Goal: Task Accomplishment & Management: Complete application form

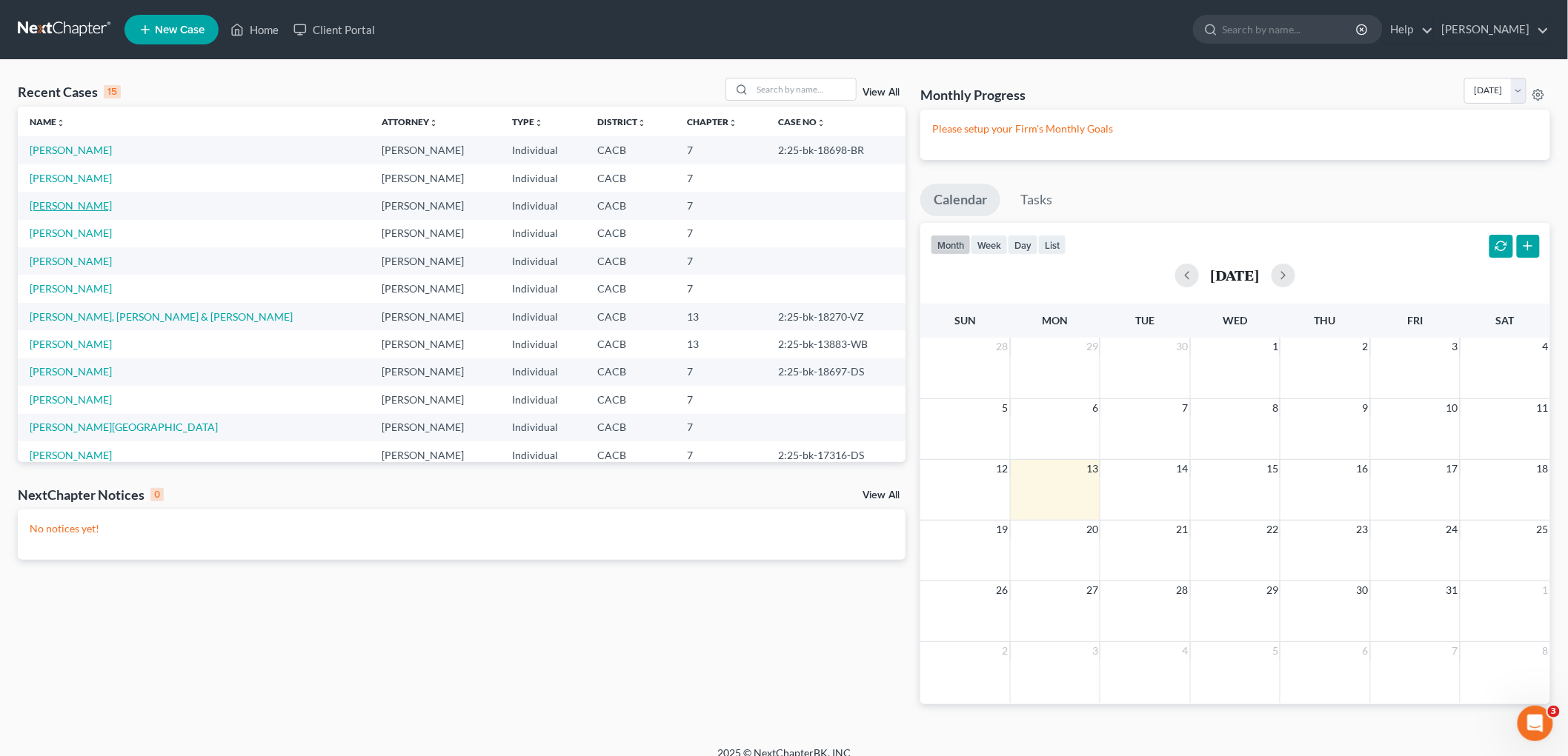
click at [76, 202] on link "[PERSON_NAME]" at bounding box center [70, 205] width 82 height 13
select select "10"
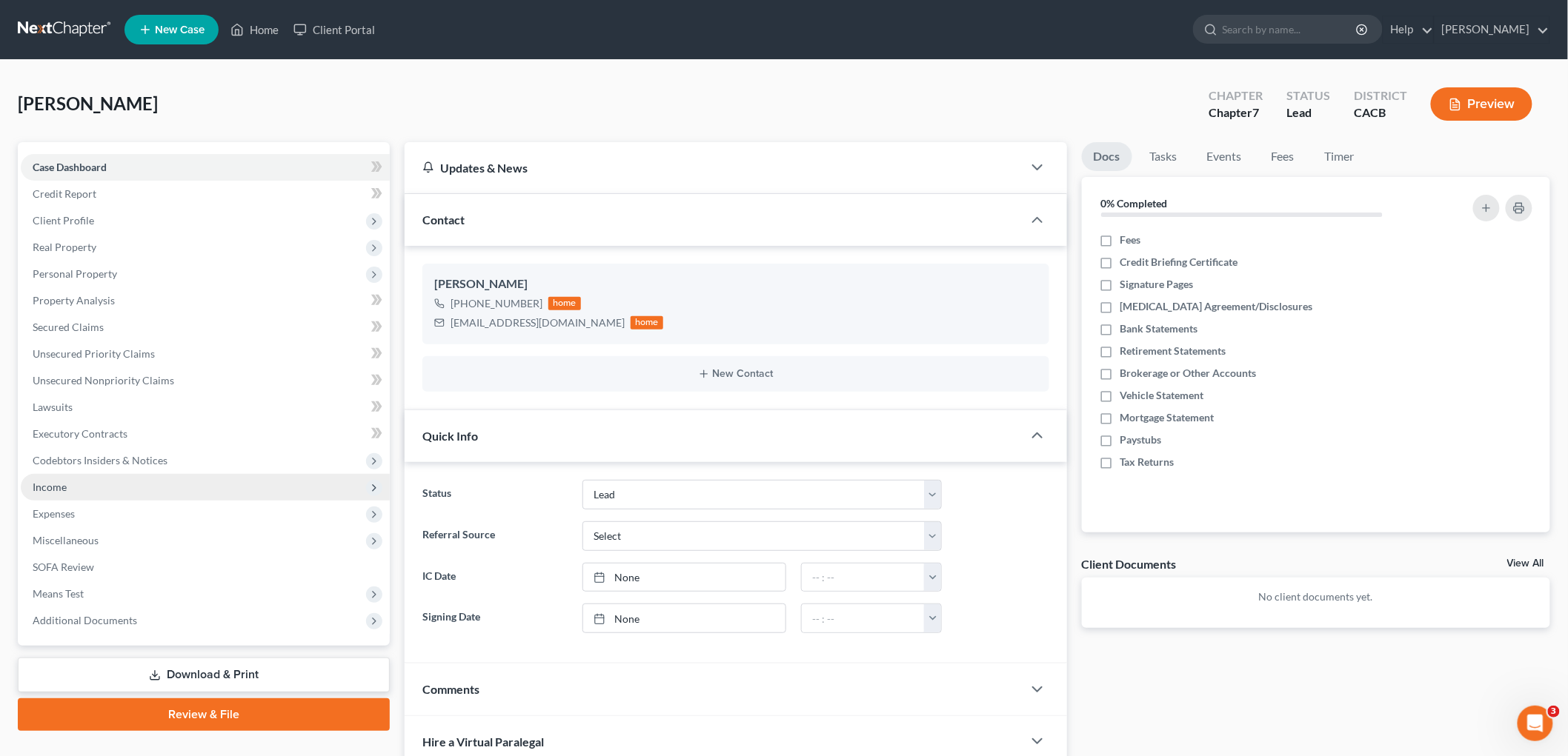
click at [73, 493] on span "Income" at bounding box center [205, 487] width 369 height 27
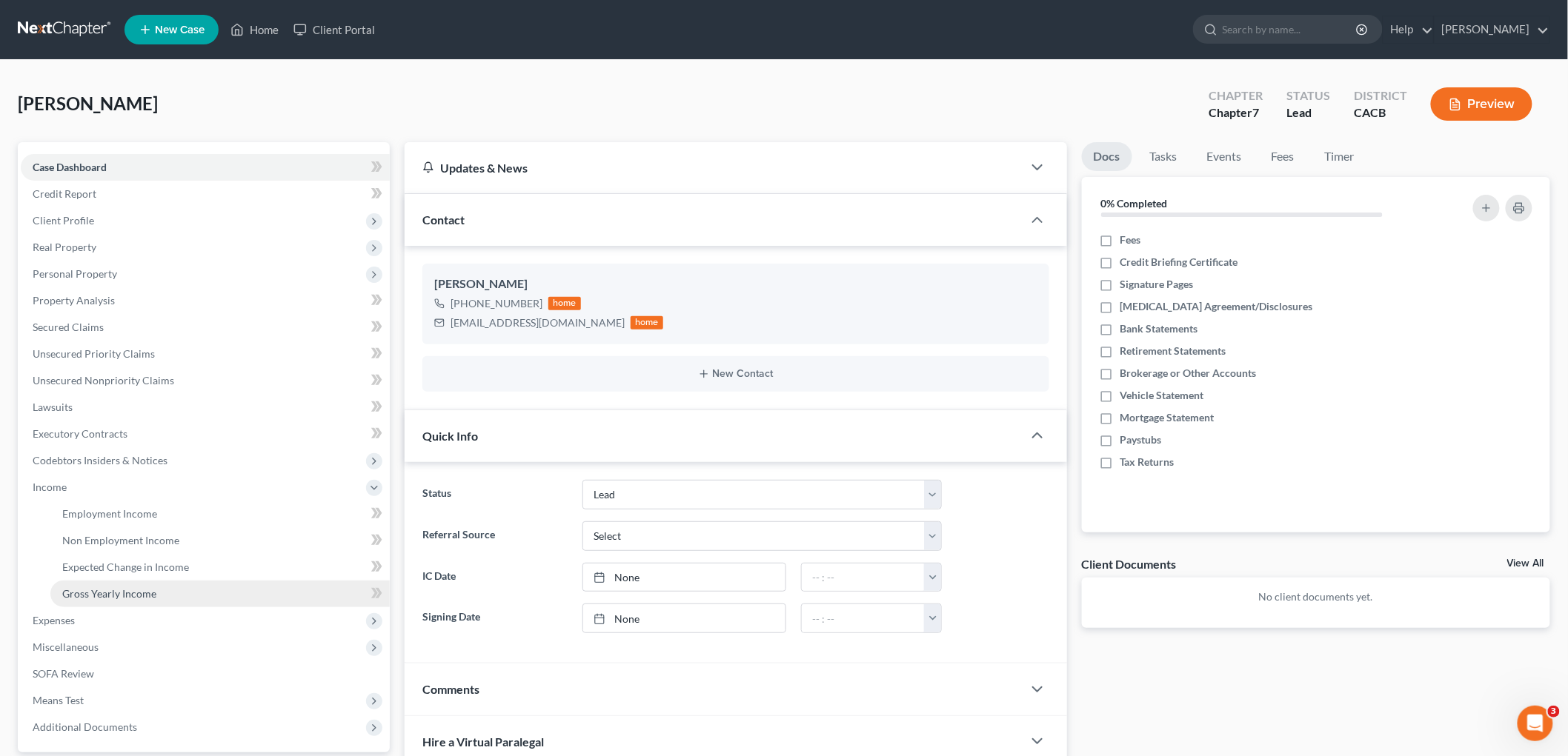
click at [105, 588] on span "Gross Yearly Income" at bounding box center [109, 594] width 94 height 13
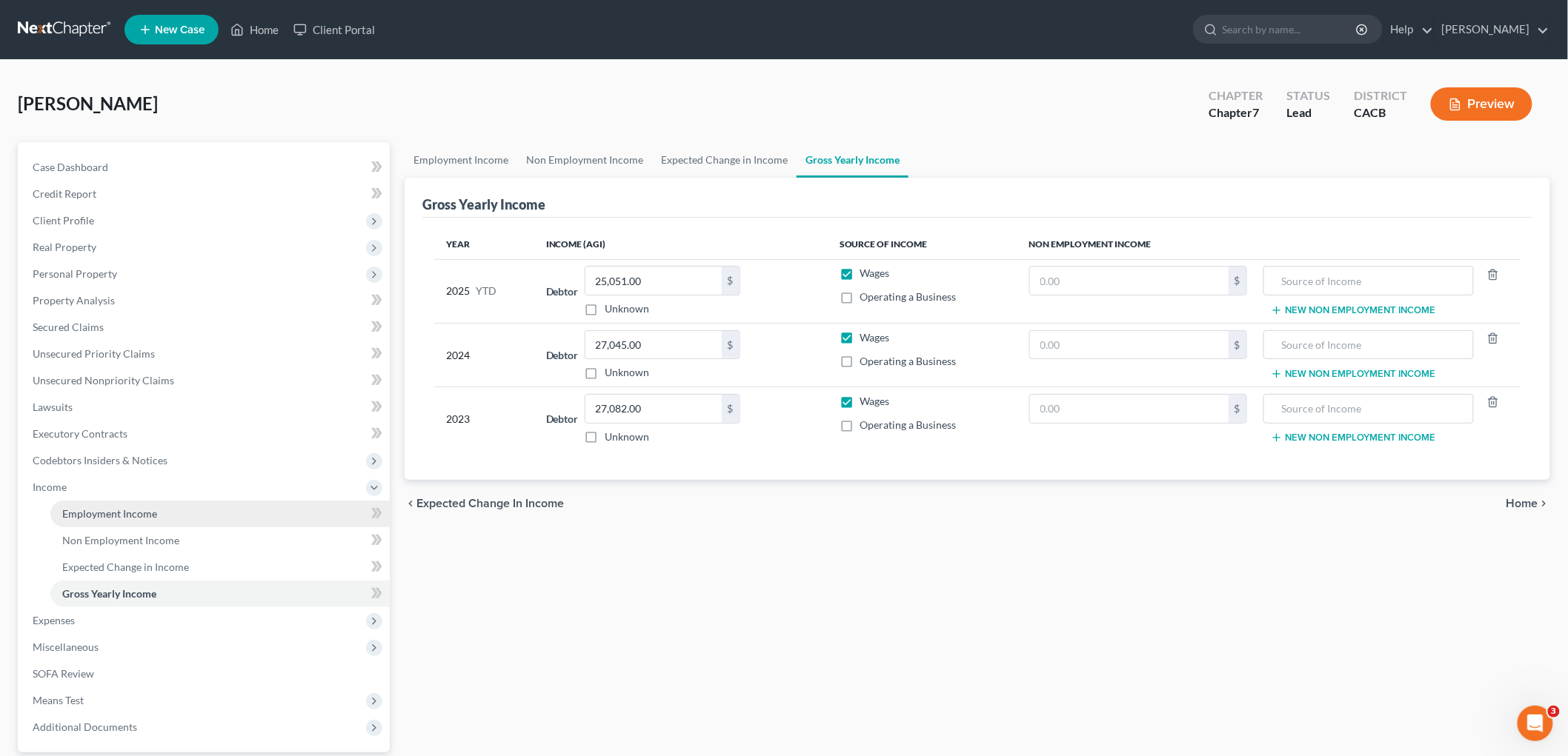
click at [102, 507] on span "Employment Income" at bounding box center [109, 514] width 95 height 13
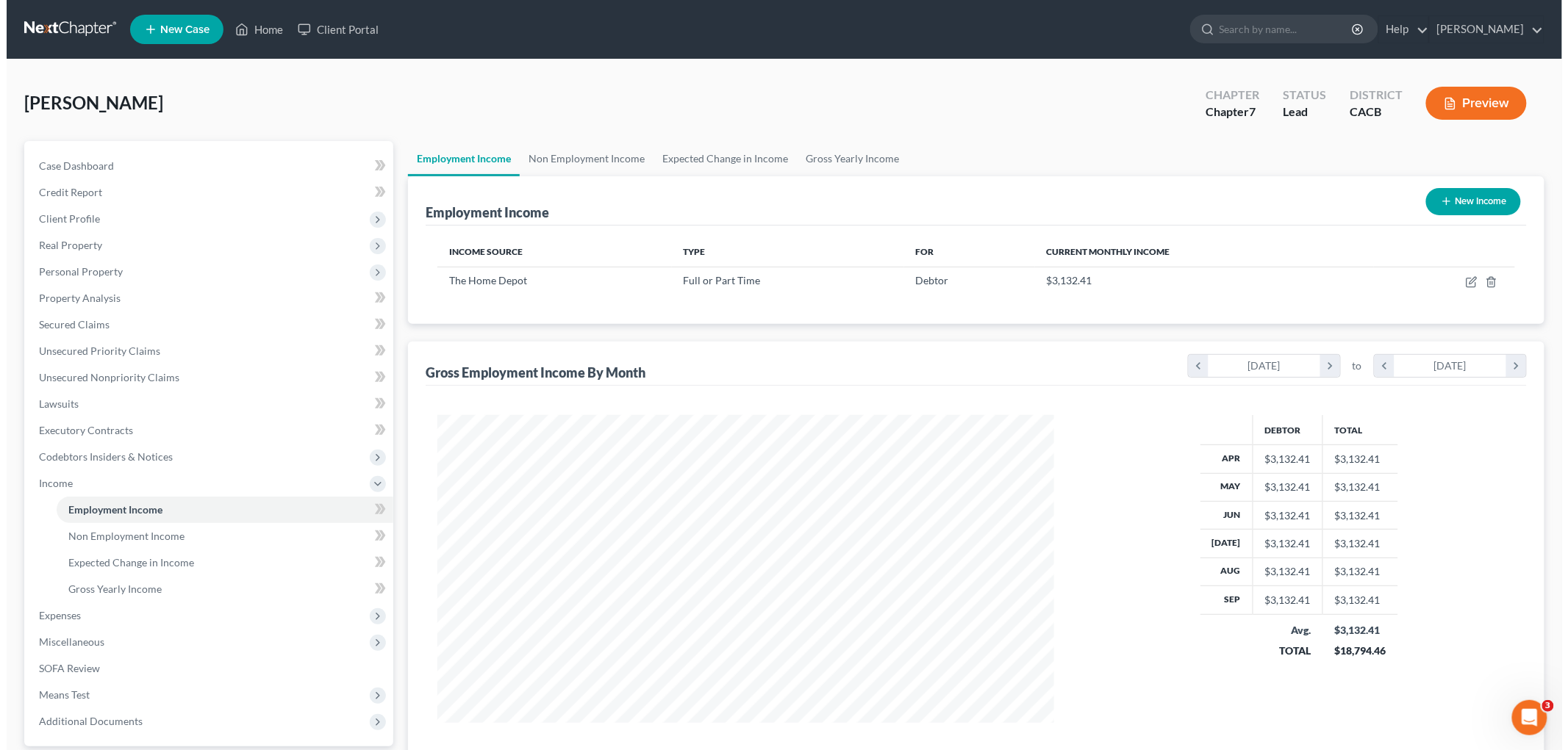
scroll to position [308, 646]
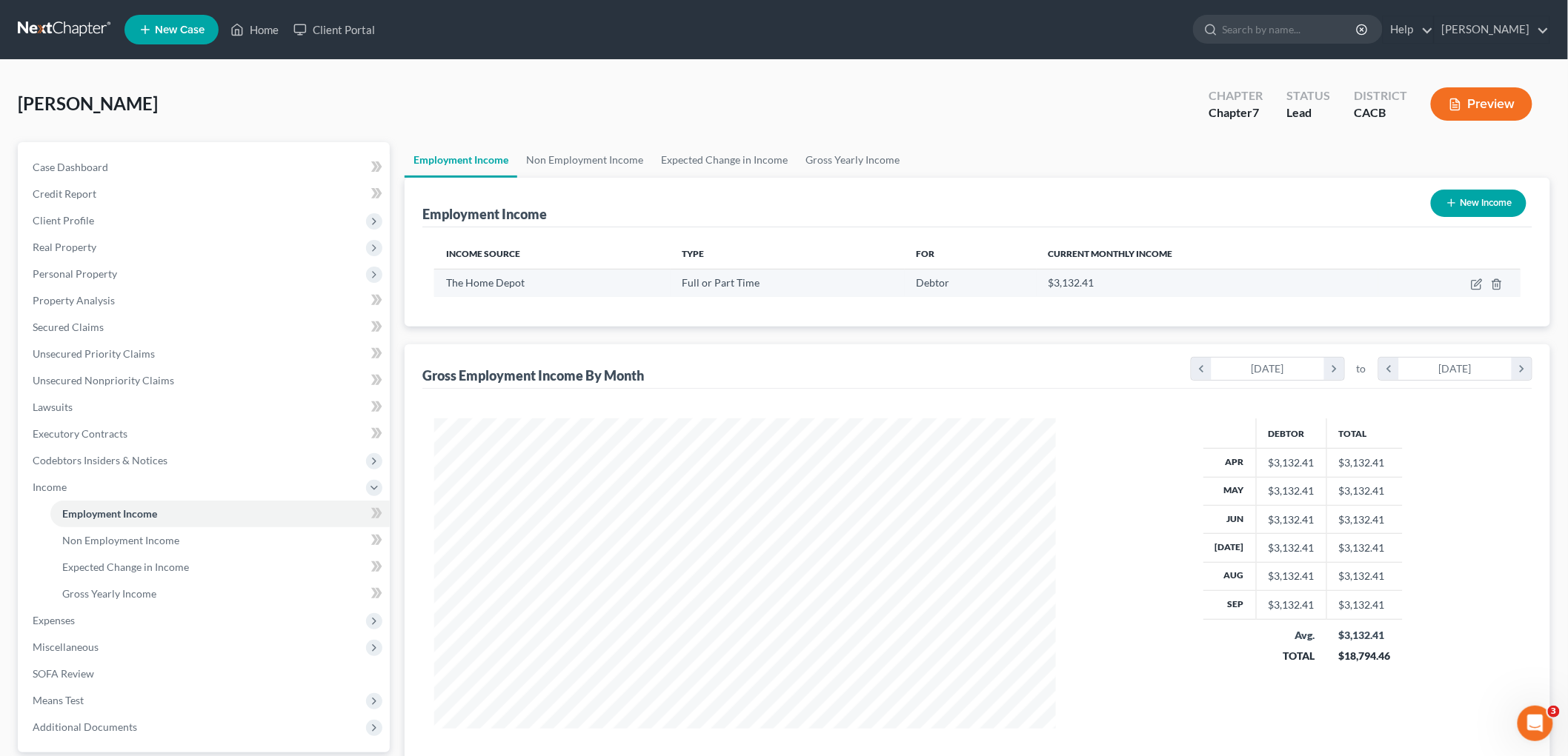
click at [1466, 272] on td at bounding box center [1450, 282] width 142 height 28
click at [1471, 279] on td at bounding box center [1450, 282] width 142 height 28
click at [1472, 283] on icon "button" at bounding box center [1476, 284] width 12 height 12
select select "0"
select select "4"
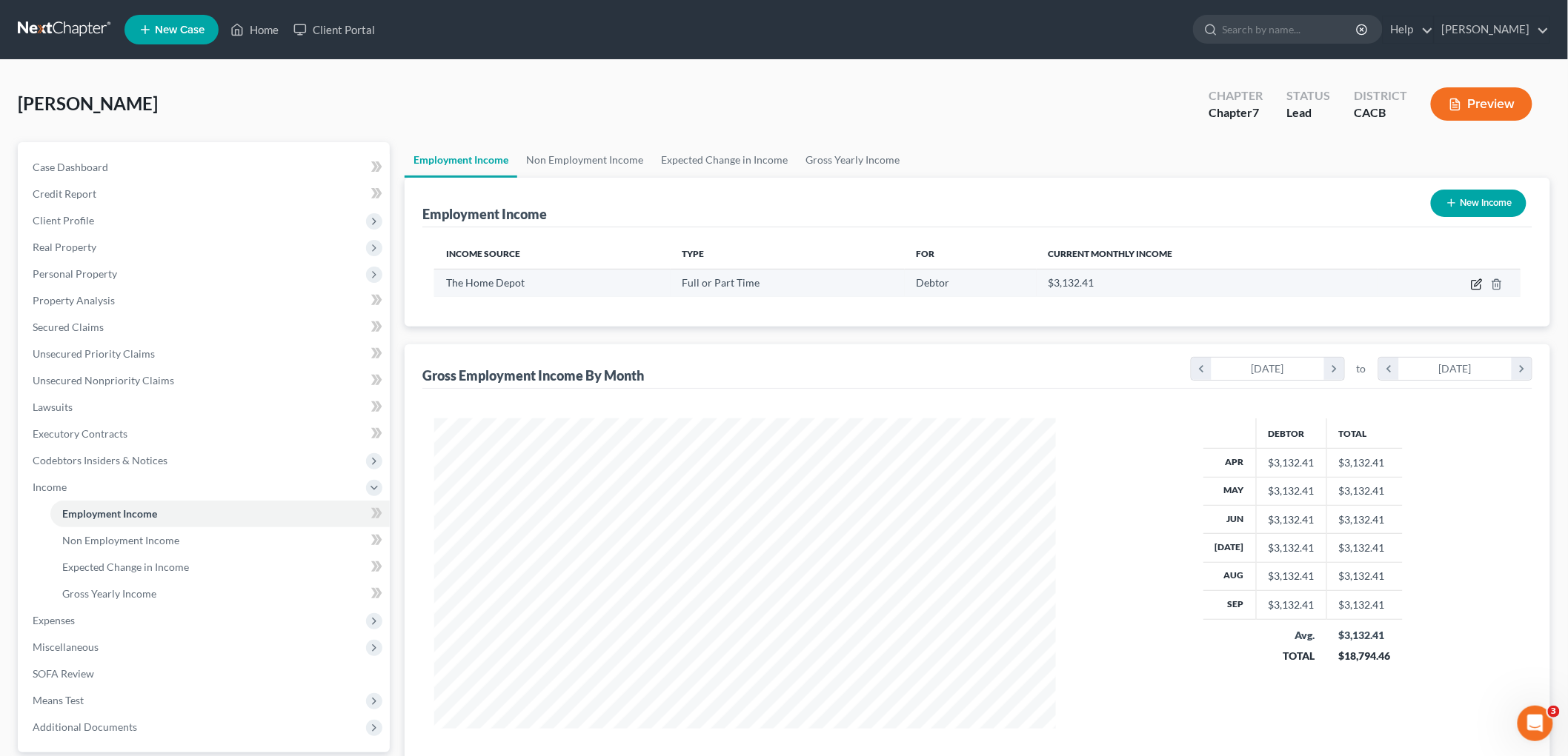
select select "0"
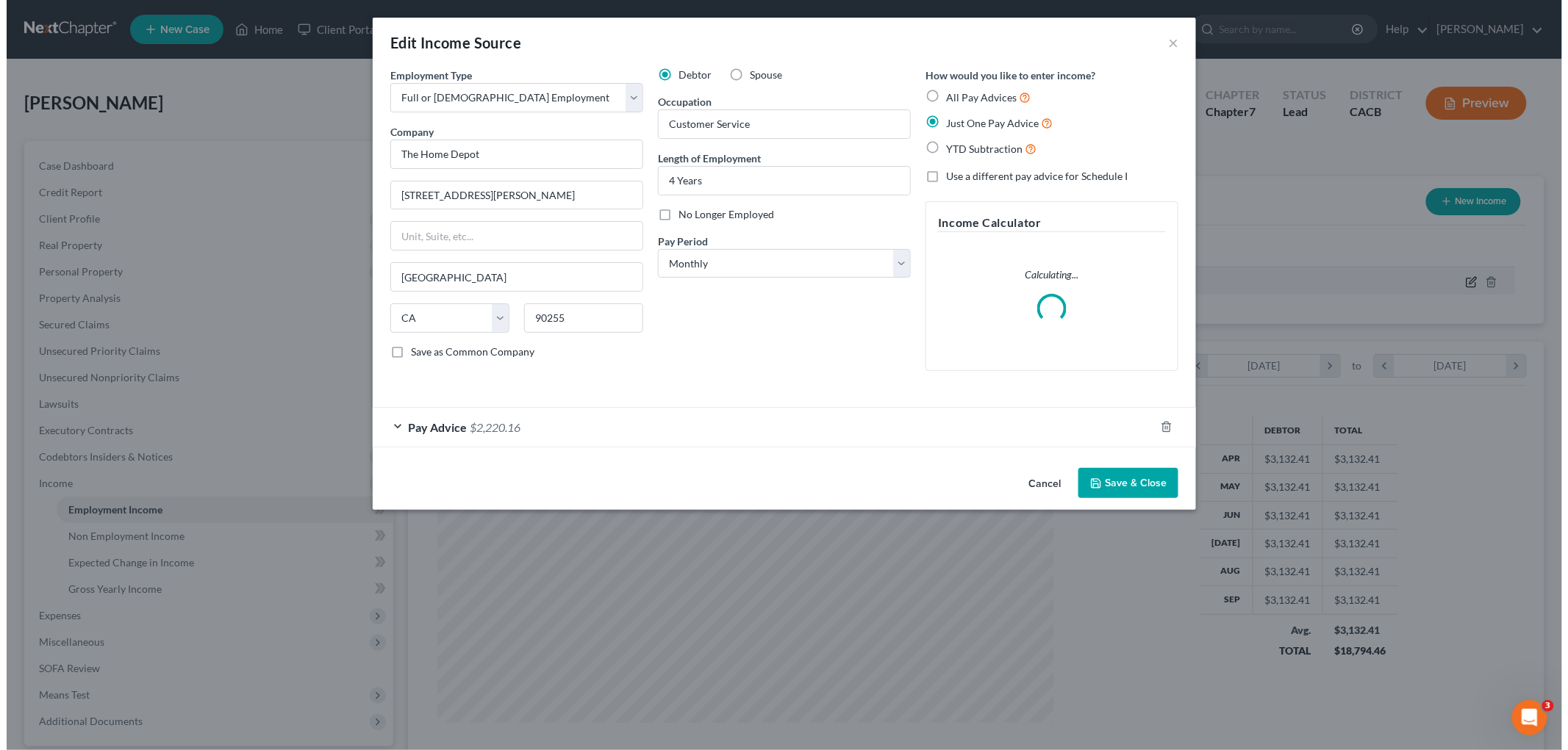
scroll to position [310, 651]
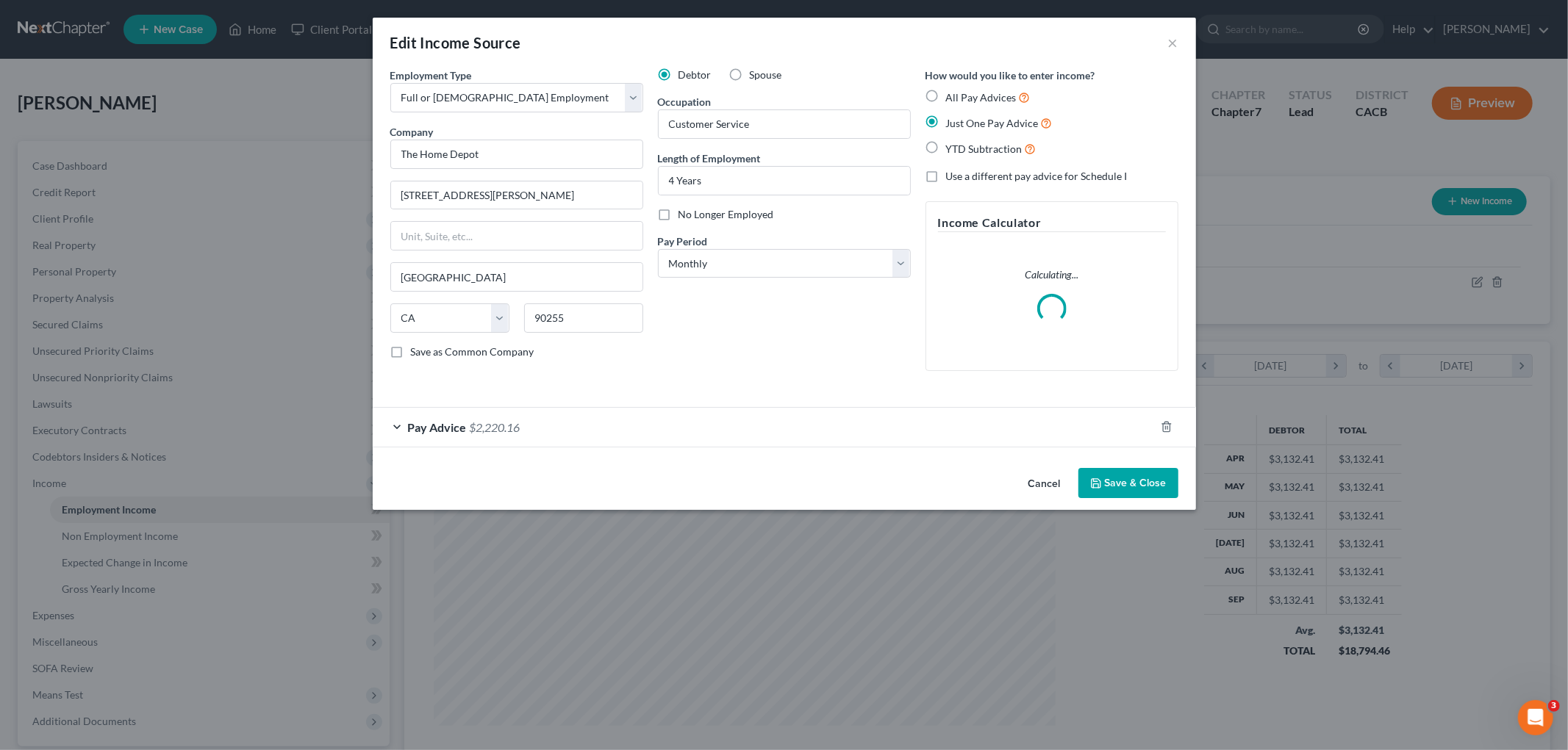
click at [550, 437] on div "Pay Advice $2,220.16" at bounding box center [764, 427] width 783 height 39
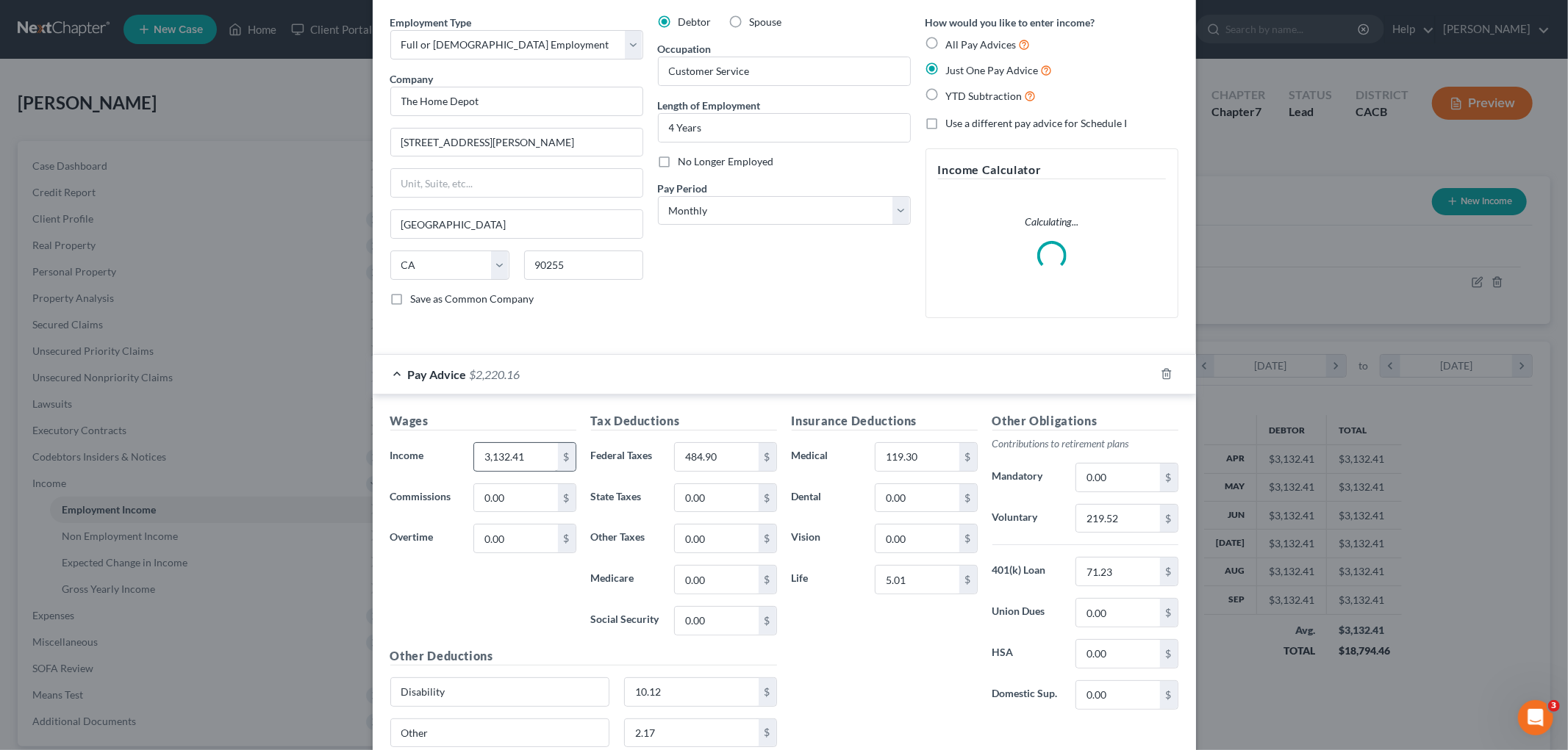
scroll to position [81, 0]
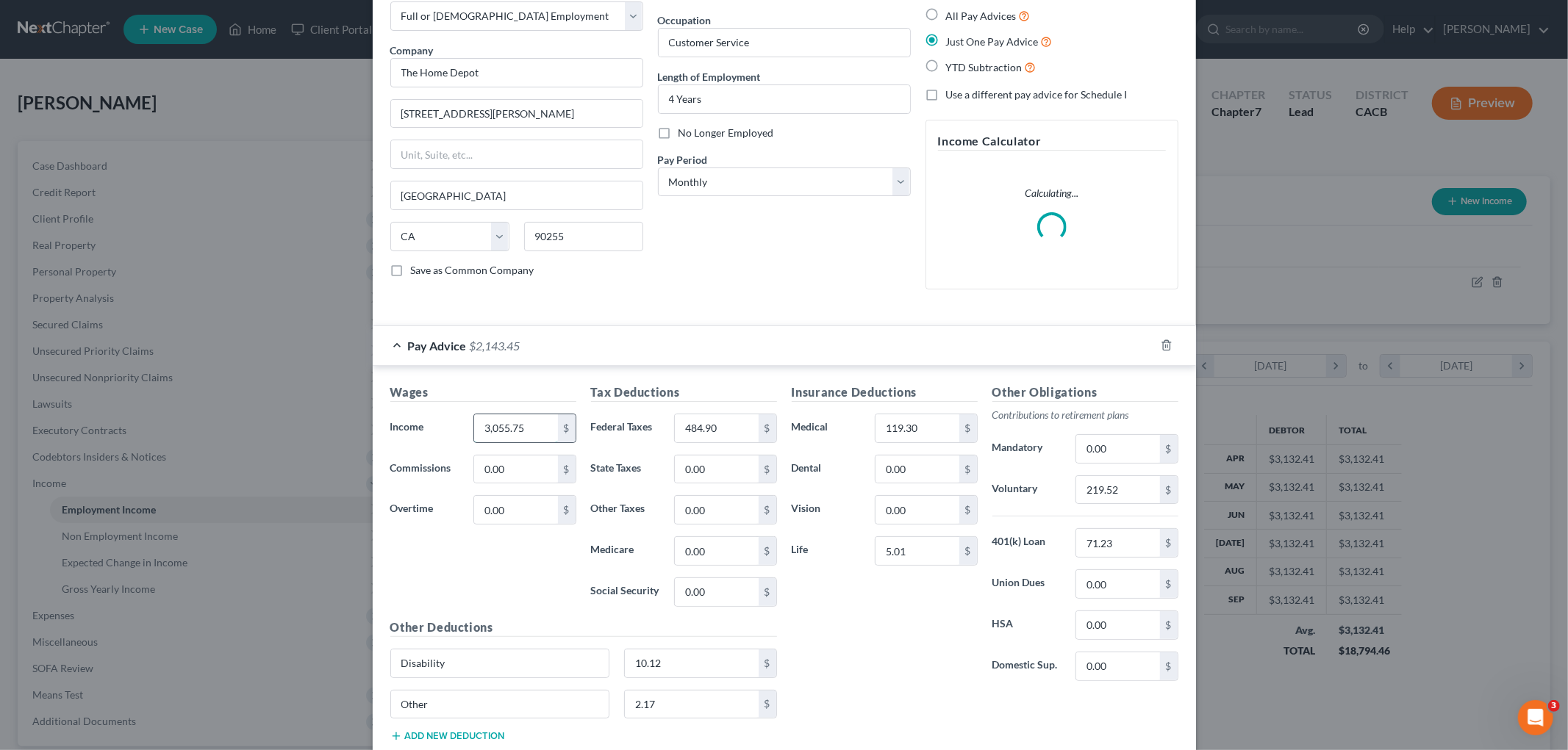
type input "3,055.75"
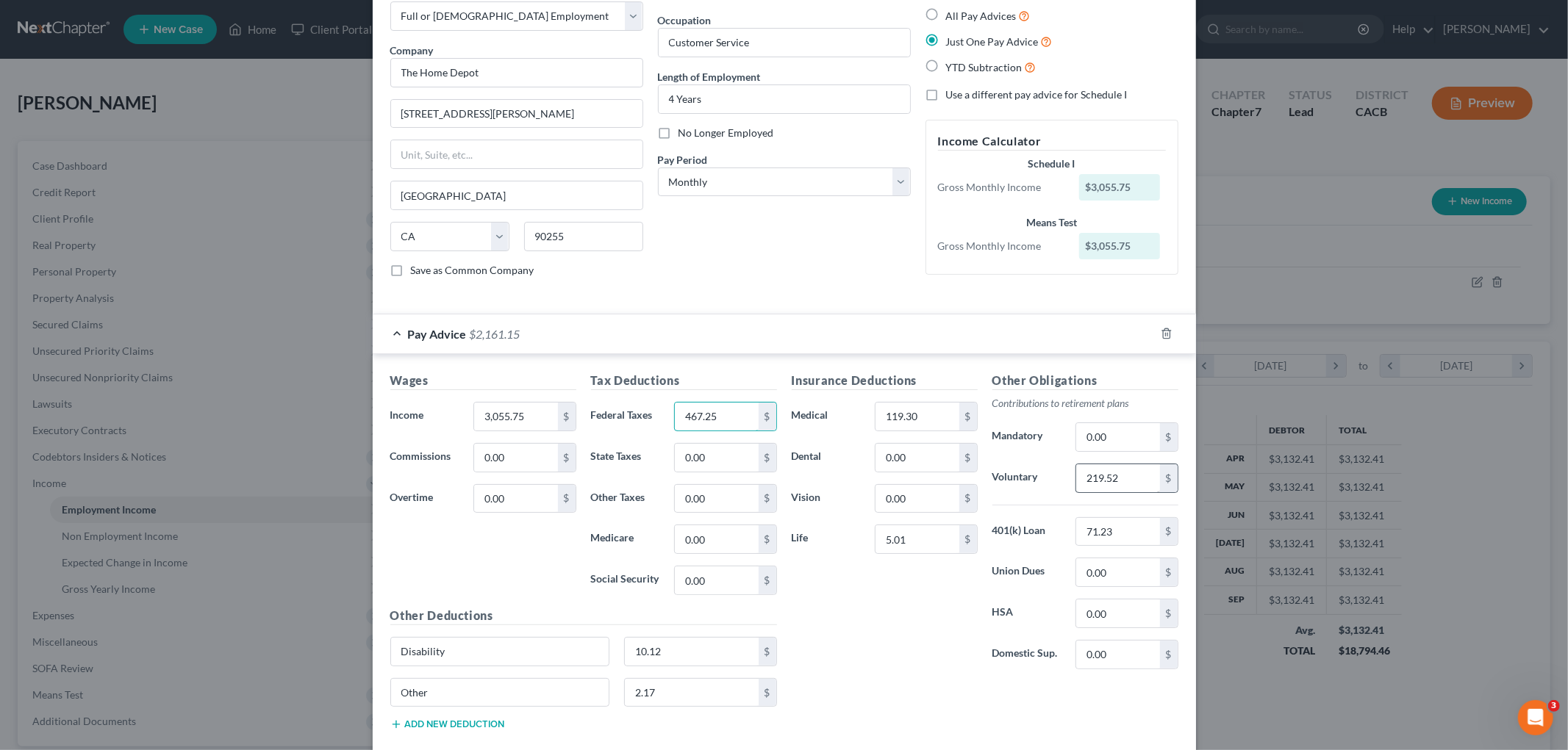
type input "467.25"
type input "214.15"
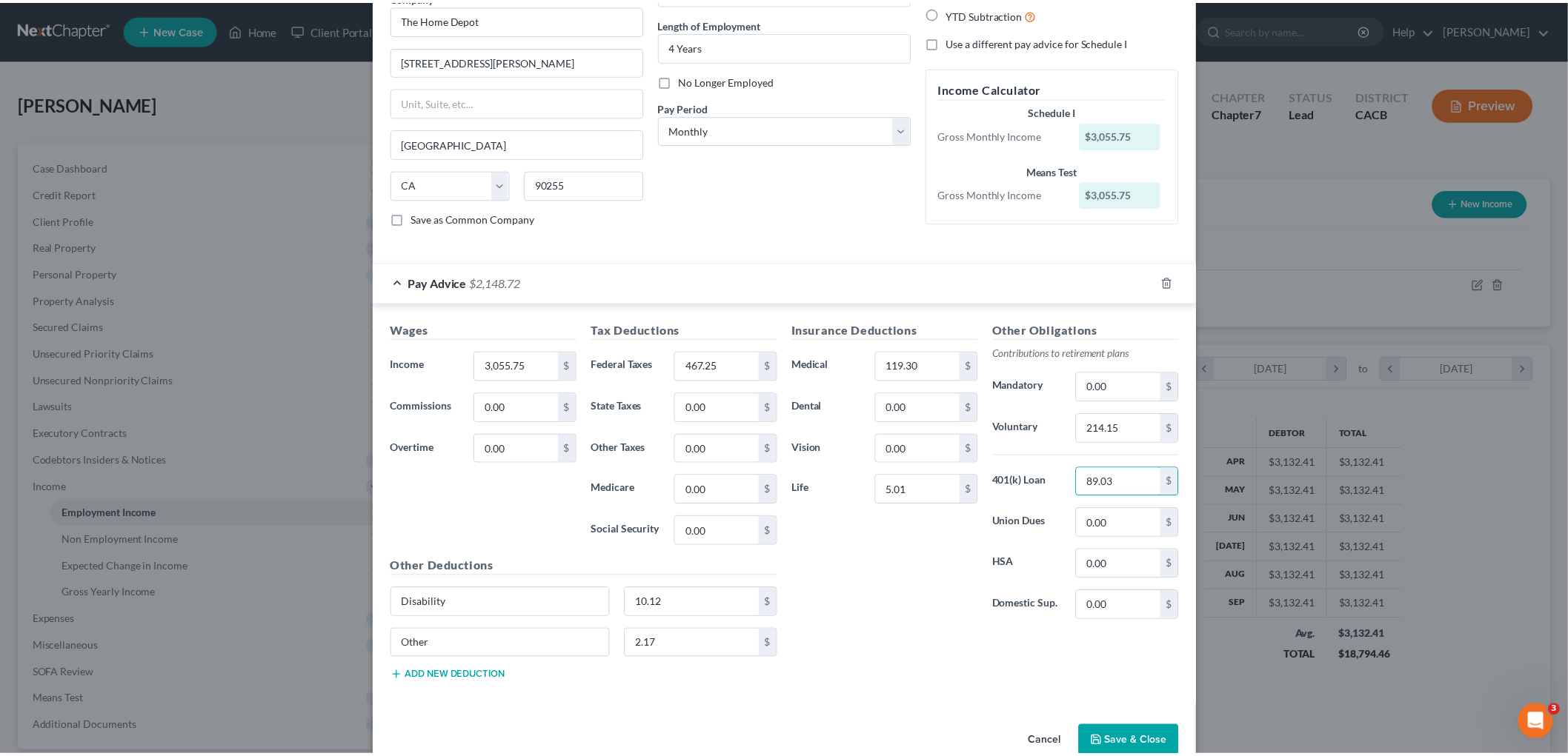
scroll to position [164, 0]
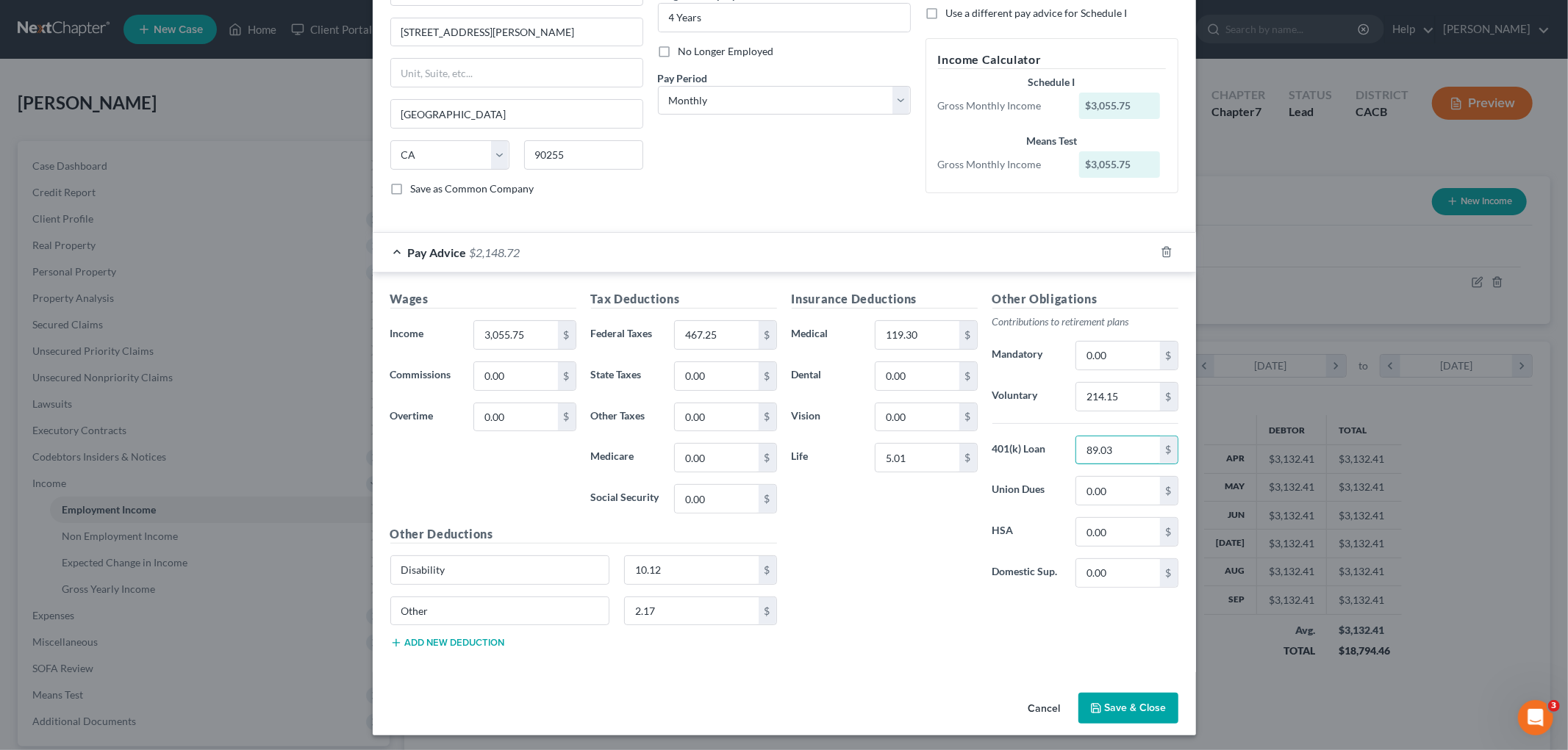
type input "89.03"
click at [1128, 710] on button "Save & Close" at bounding box center [1129, 708] width 100 height 31
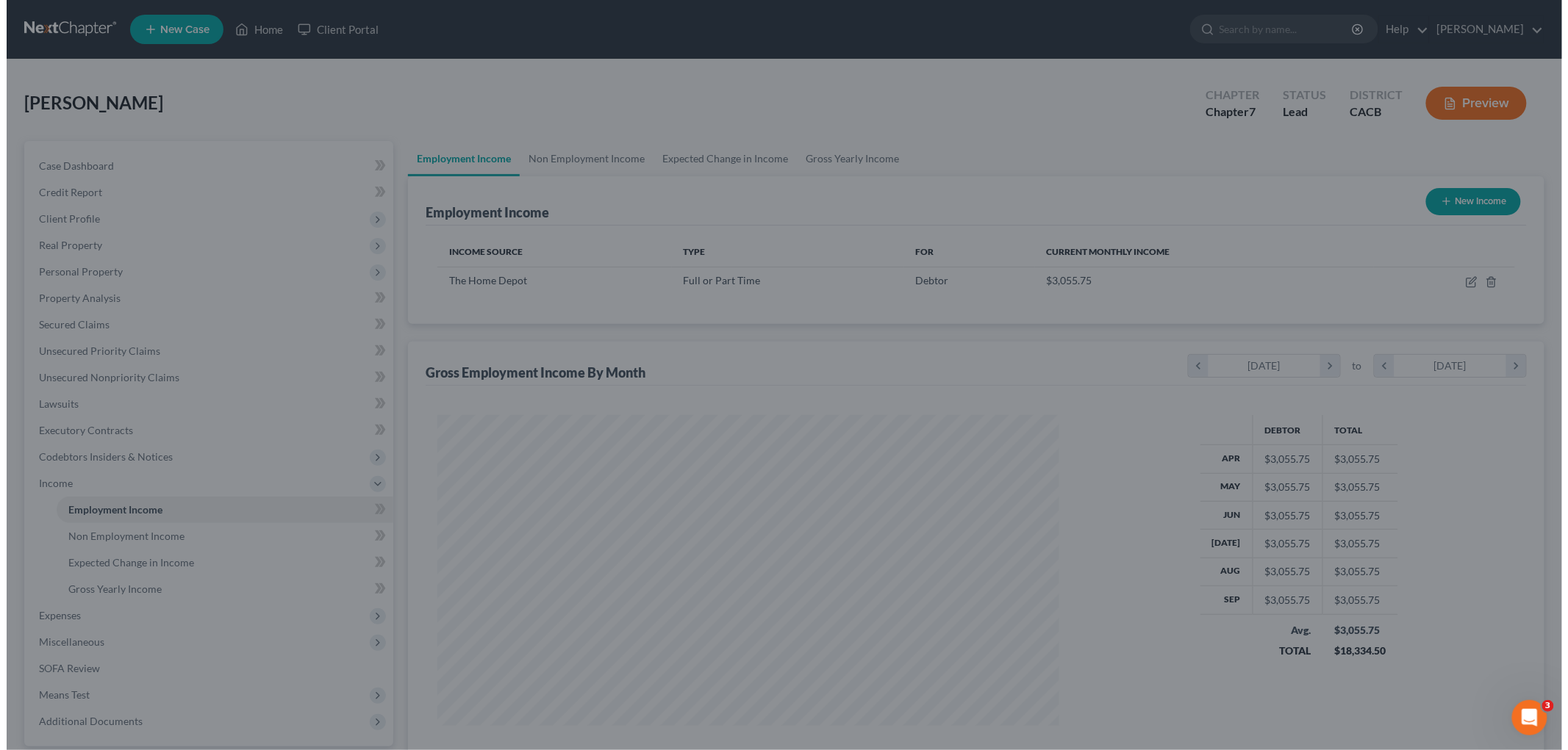
scroll to position [734415, 734525]
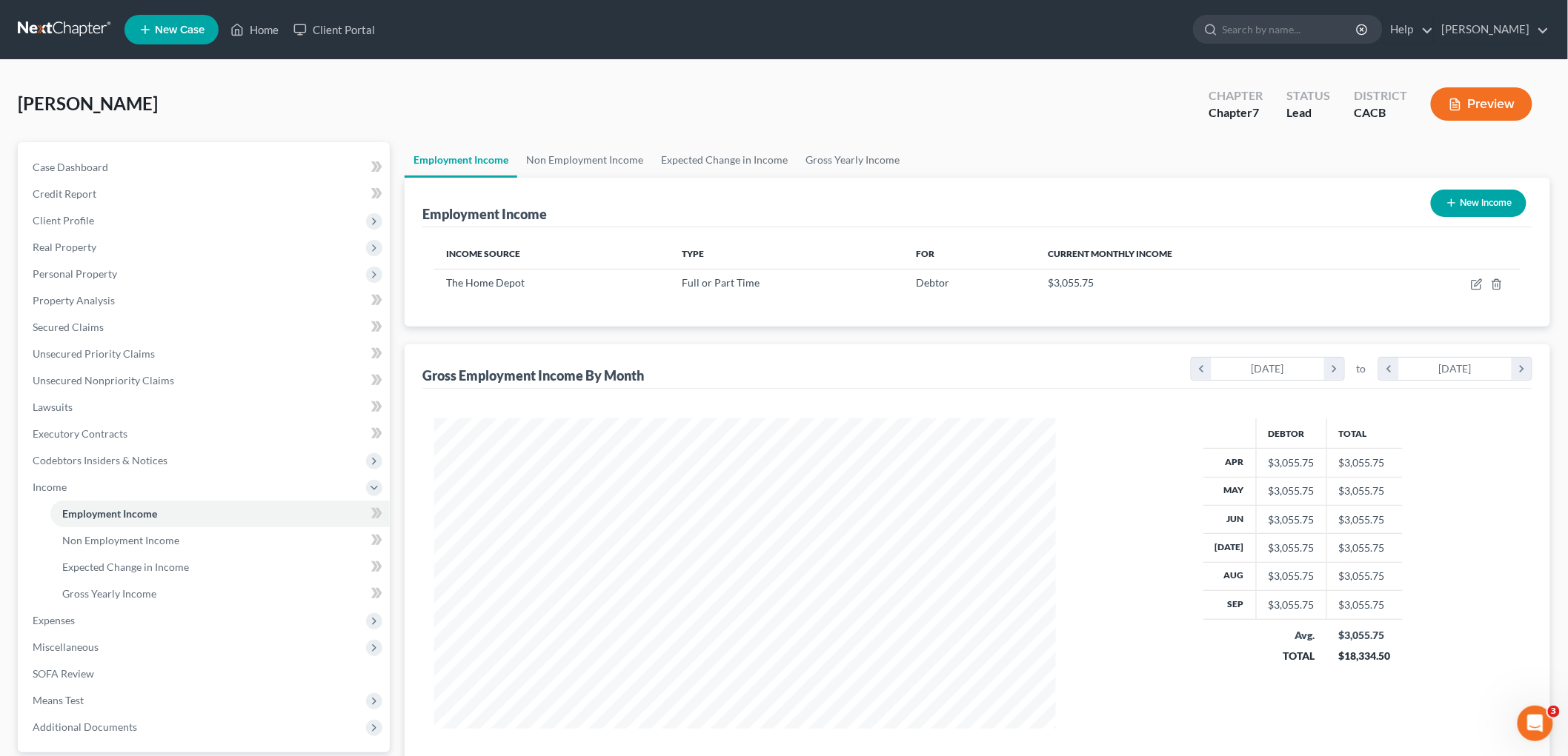
click at [1493, 102] on button "Preview" at bounding box center [1481, 104] width 102 height 33
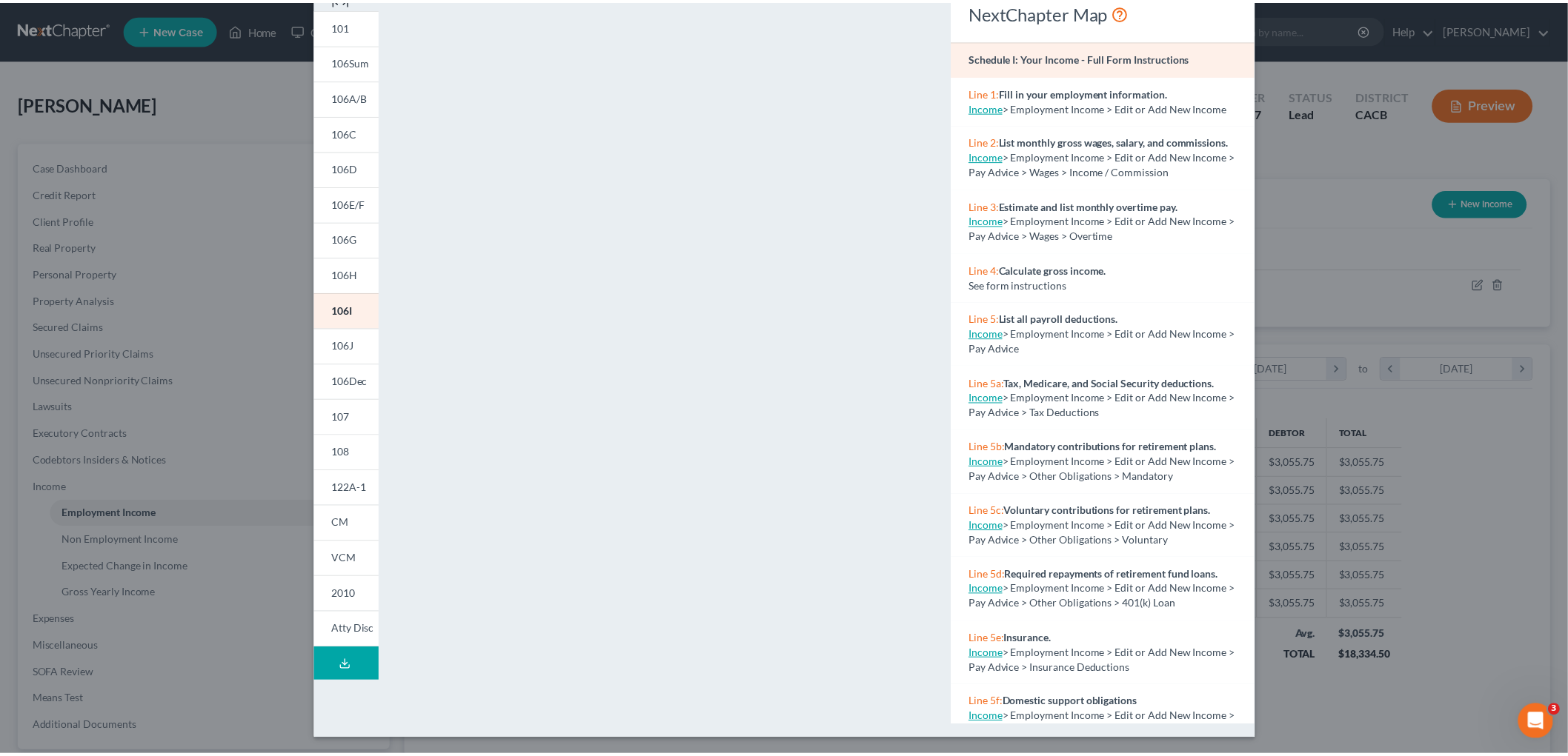
scroll to position [79, 0]
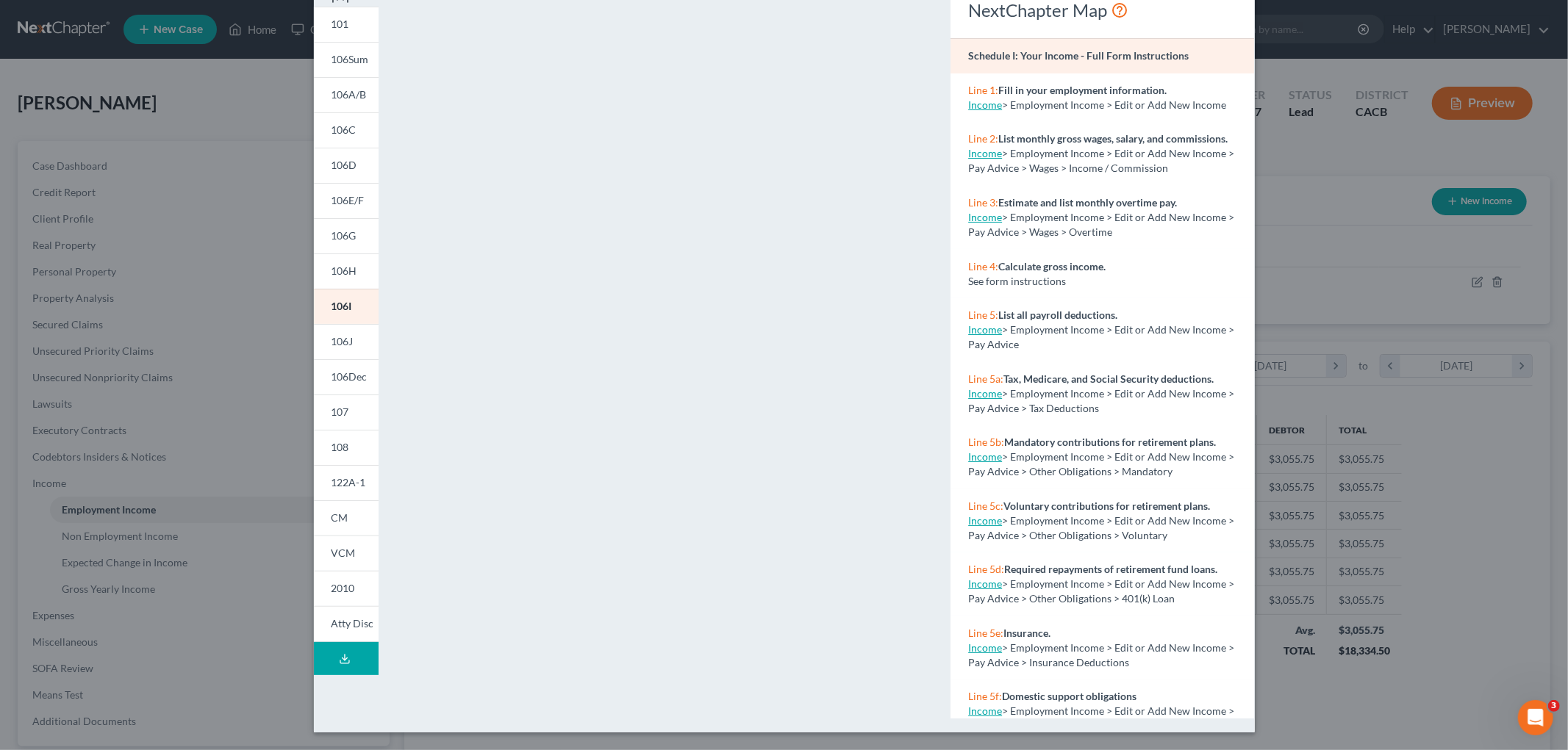
click at [1322, 172] on div "Petition Preview Schedule I: Your Income × 101 106Sum 106A/B 106C 106D 106E/F 1…" at bounding box center [784, 375] width 1568 height 750
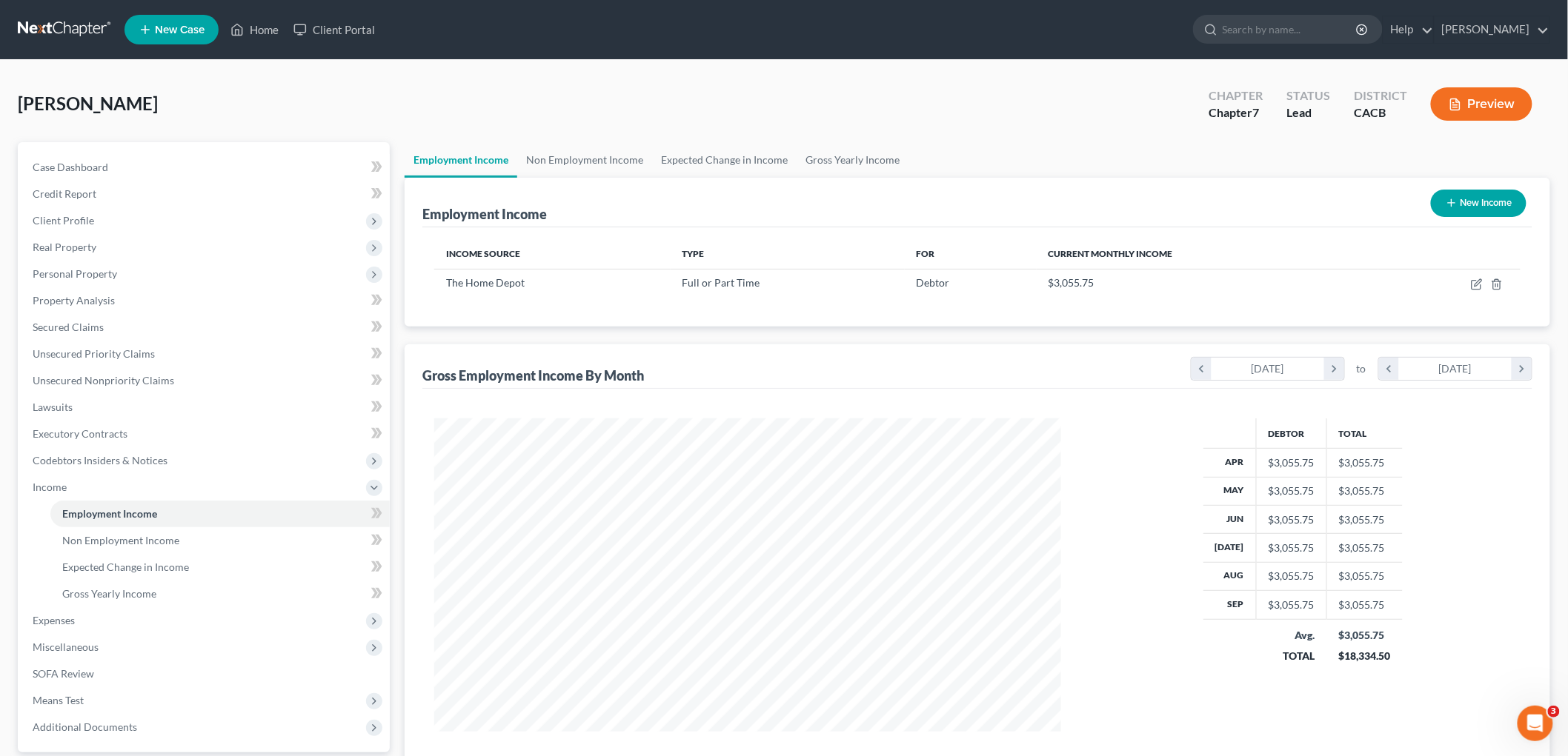
scroll to position [740291, 740439]
click at [112, 593] on span "Gross Yearly Income" at bounding box center [109, 594] width 94 height 13
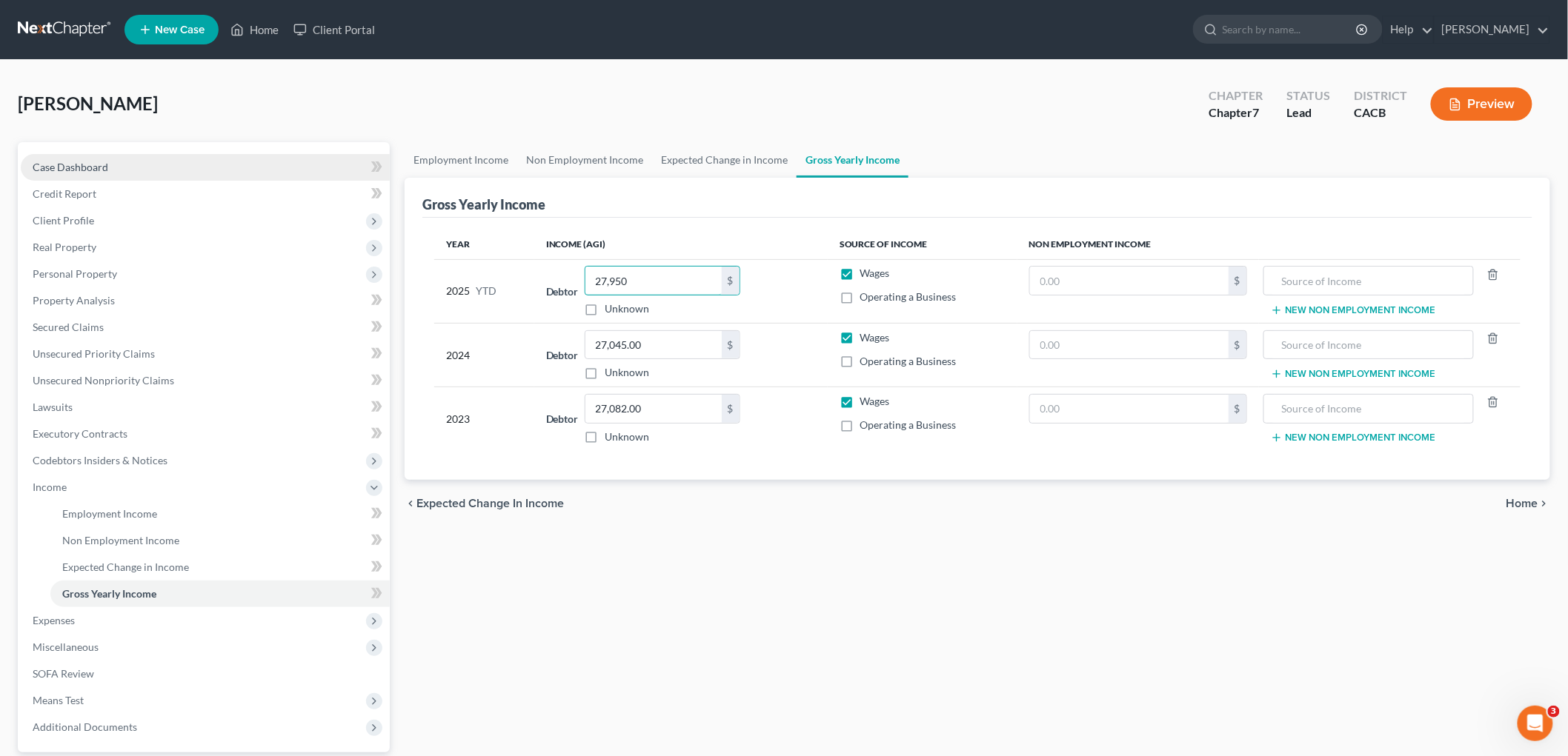
type input "27,950"
click at [121, 172] on link "Case Dashboard" at bounding box center [205, 168] width 369 height 27
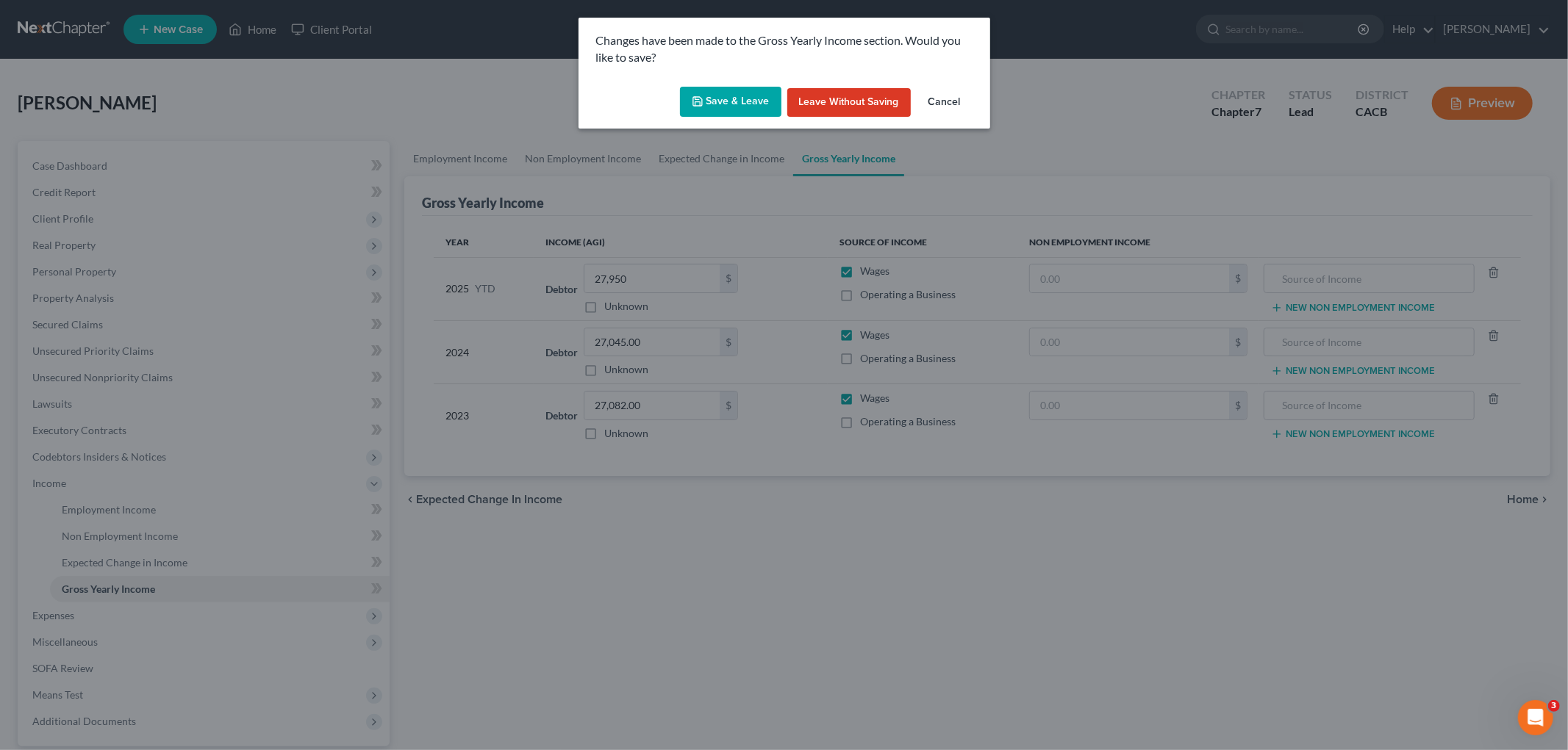
drag, startPoint x: 760, startPoint y: 99, endPoint x: 750, endPoint y: 99, distance: 10.0
click at [759, 99] on button "Save & Leave" at bounding box center [730, 102] width 101 height 31
